Goal: Obtain resource: Obtain resource

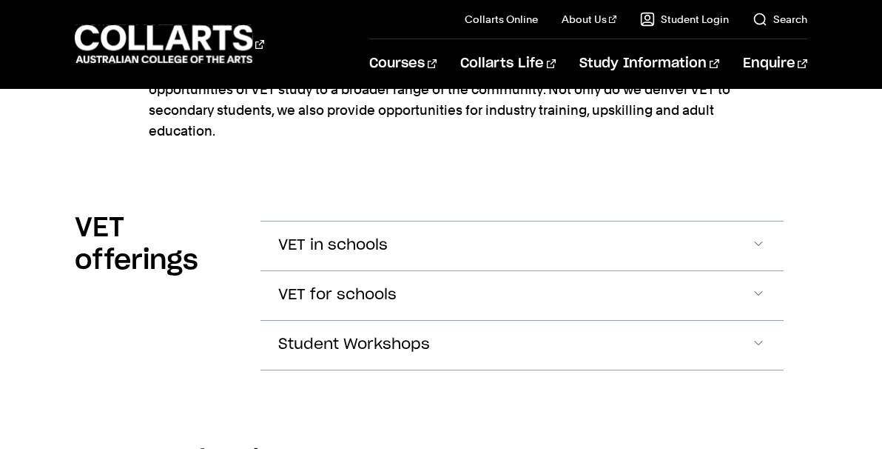
click at [305, 221] on button "VET in schools" at bounding box center [522, 245] width 523 height 49
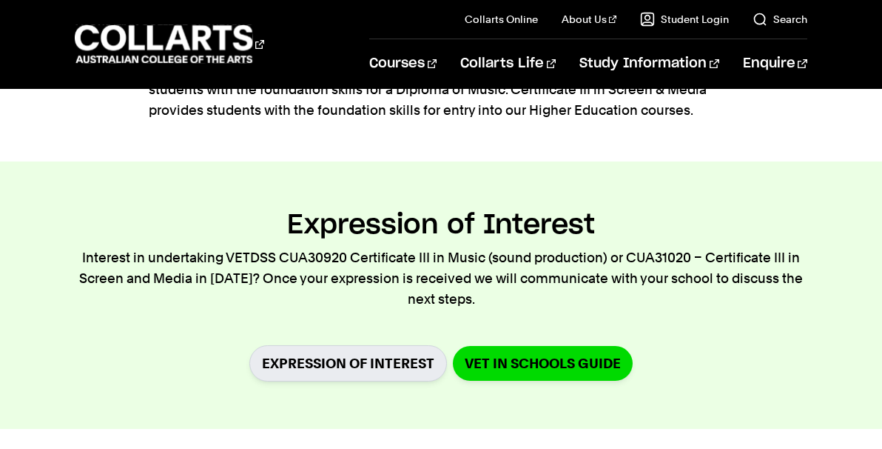
scroll to position [552, 0]
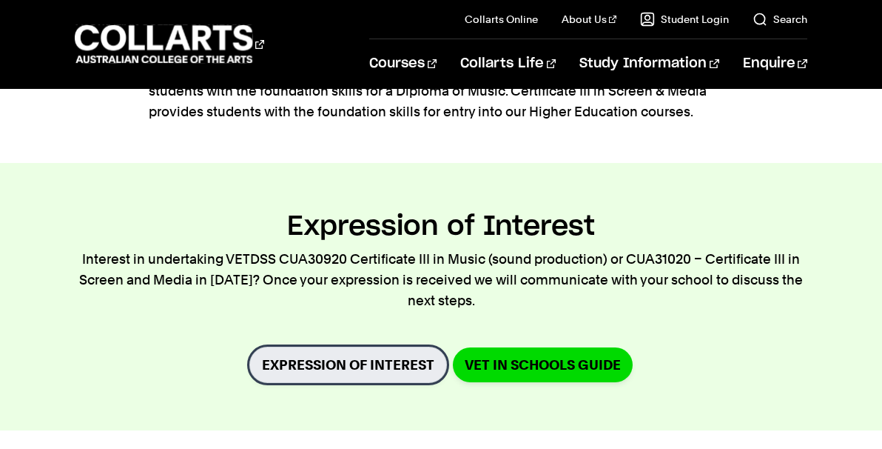
drag, startPoint x: 359, startPoint y: 353, endPoint x: 369, endPoint y: 334, distance: 21.5
click at [359, 353] on link "Expression of Interest" at bounding box center [348, 364] width 198 height 36
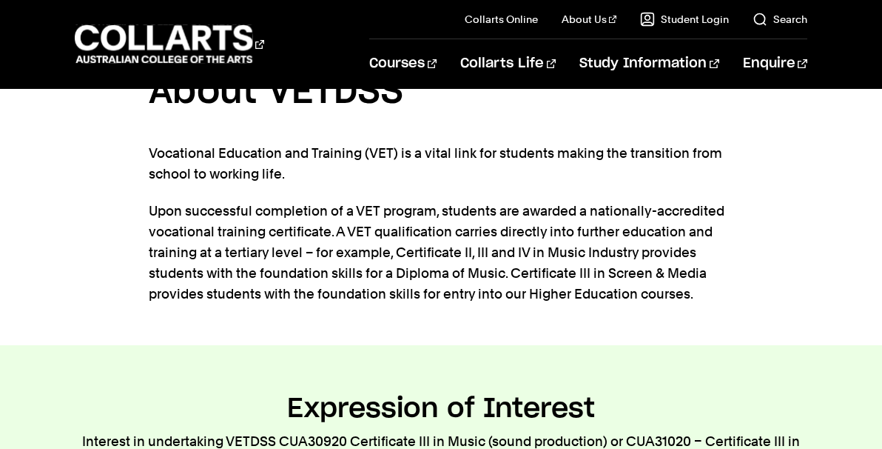
scroll to position [740, 0]
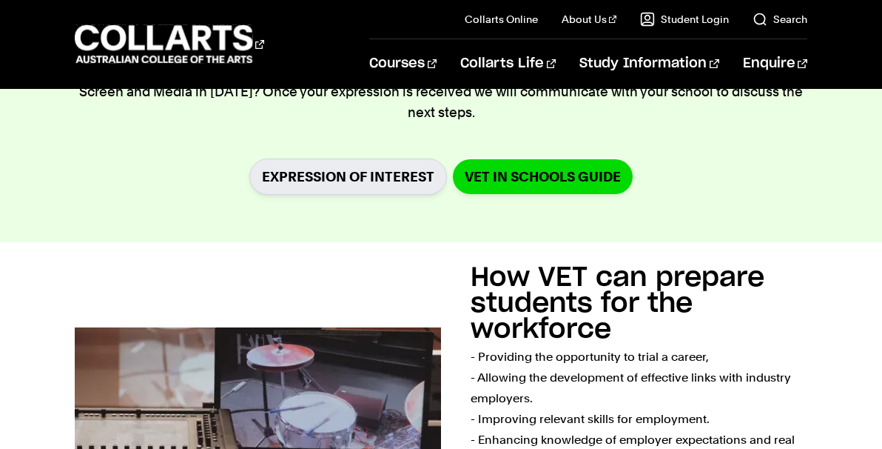
click at [472, 198] on section "Expression of Interest Interest in undertaking VETDSS CUA30920 Certificate III …" at bounding box center [441, 108] width 882 height 267
click at [480, 187] on link "VET in Schools Guide" at bounding box center [543, 176] width 180 height 35
